Goal: Find specific page/section: Find specific page/section

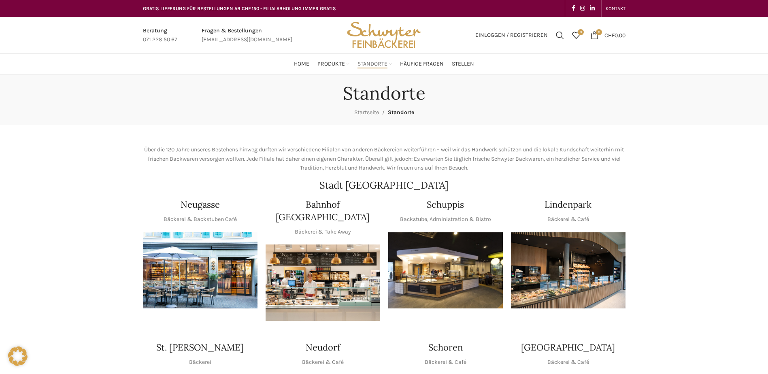
click at [402, 268] on img "1 / 1" at bounding box center [445, 270] width 115 height 77
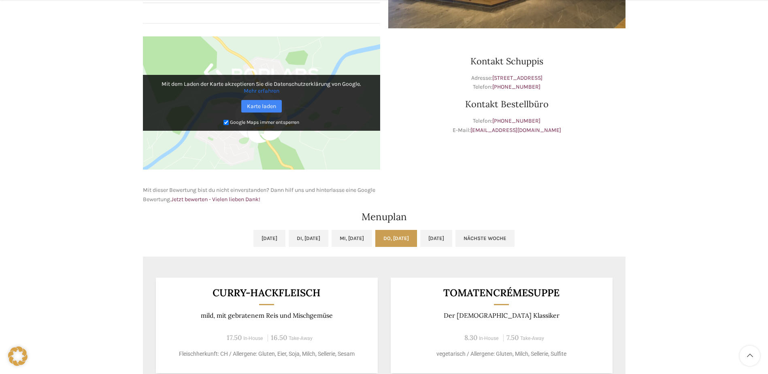
scroll to position [283, 0]
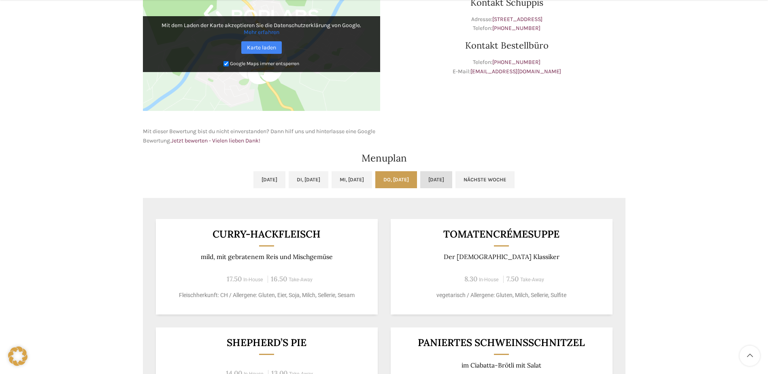
click at [443, 174] on link "[DATE]" at bounding box center [436, 179] width 32 height 17
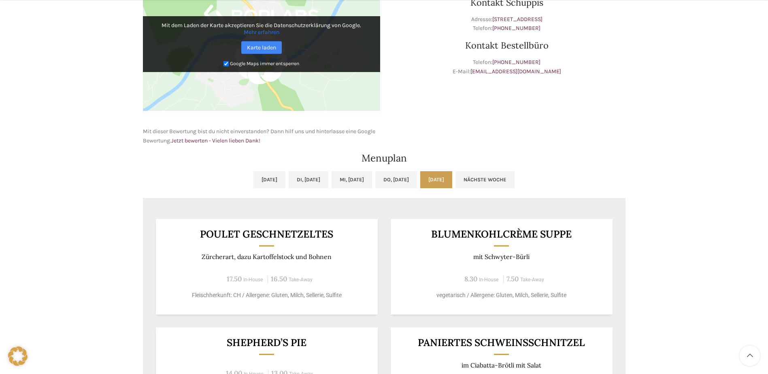
click at [514, 183] on link "Nächste Woche" at bounding box center [484, 179] width 59 height 17
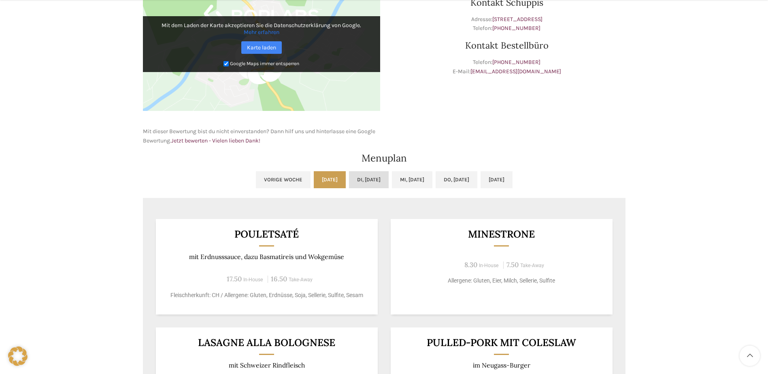
click at [362, 183] on link "Di, 30.09.2025" at bounding box center [369, 179] width 40 height 17
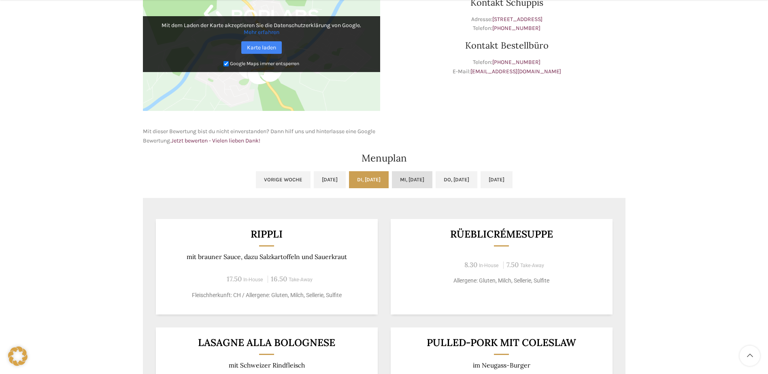
click at [414, 180] on link "Mi, 01.10.2025" at bounding box center [412, 179] width 40 height 17
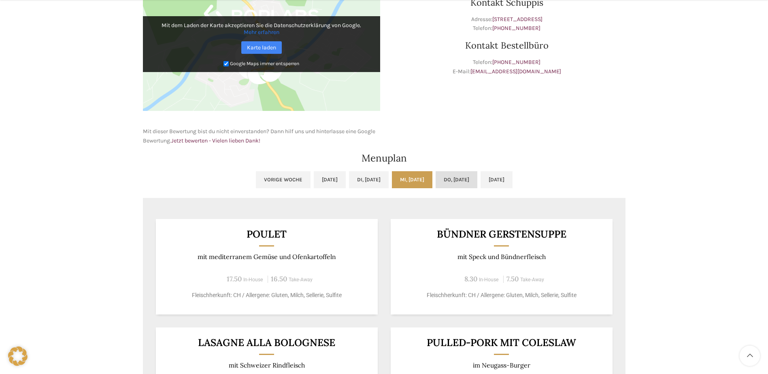
click at [470, 182] on link "Do, 02.10.2025" at bounding box center [457, 179] width 42 height 17
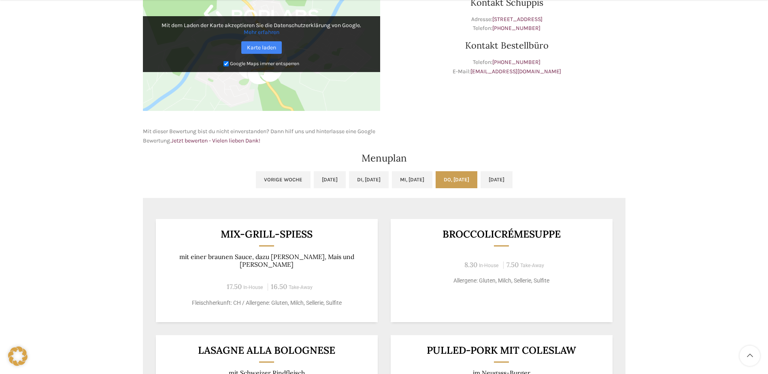
click at [531, 189] on ul "Vorige Woche Mo, 29.09.2025 Di, 30.09.2025 Mi, 01.10.2025 Do, 02.10.2025 Fr, 03…" at bounding box center [384, 184] width 482 height 27
click at [512, 186] on link "Fr, 03.10.2025" at bounding box center [496, 179] width 32 height 17
